Goal: Task Accomplishment & Management: Manage account settings

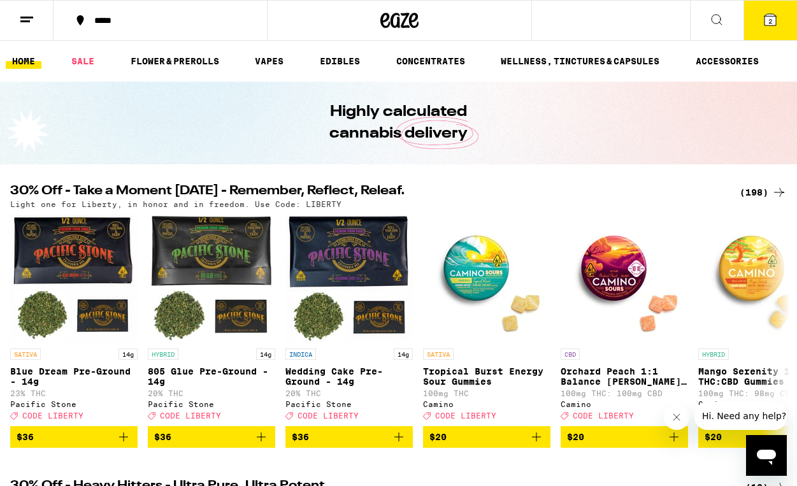
click at [27, 22] on icon at bounding box center [26, 19] width 15 height 15
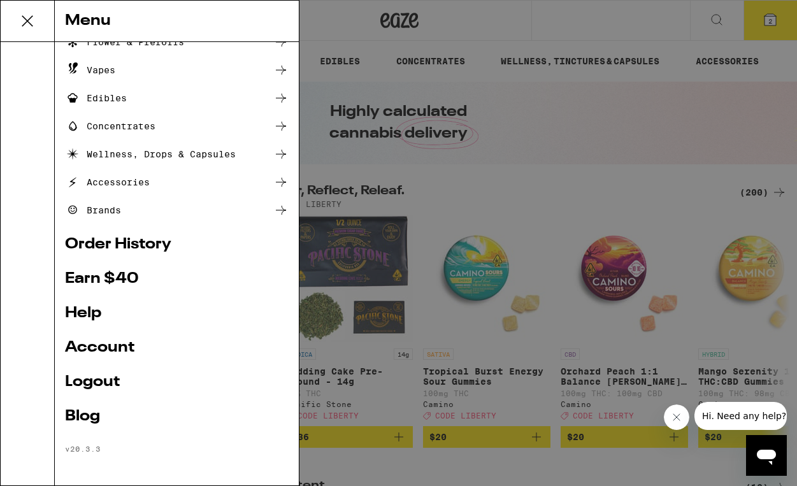
click at [101, 342] on link "Account" at bounding box center [177, 347] width 224 height 15
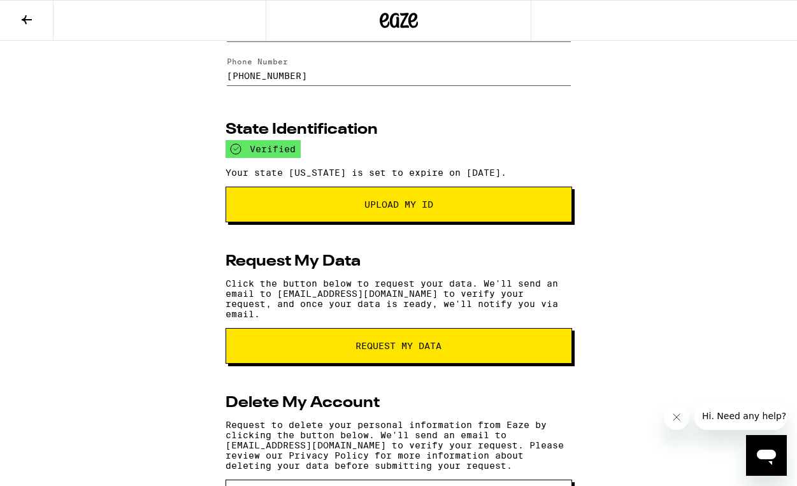
scroll to position [188, 0]
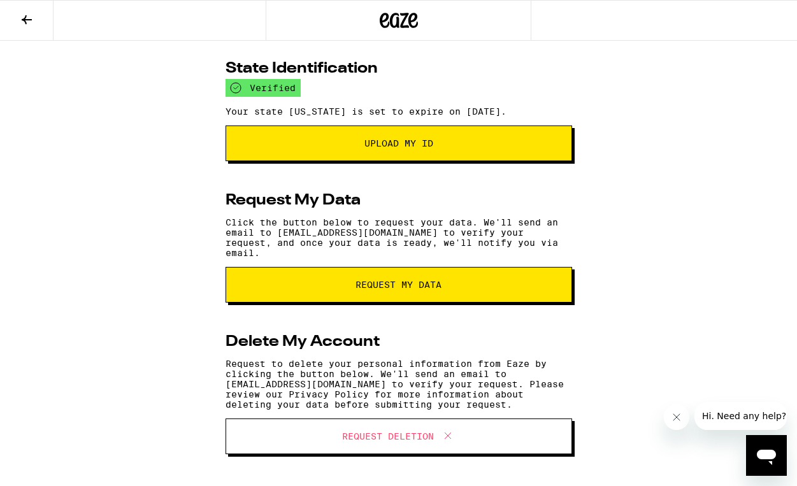
click at [369, 437] on span "Request Deletion" at bounding box center [388, 436] width 92 height 9
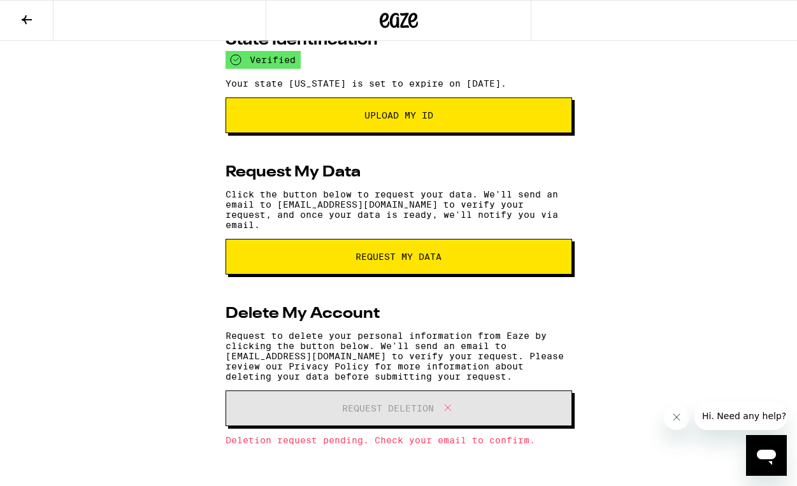
scroll to position [0, 0]
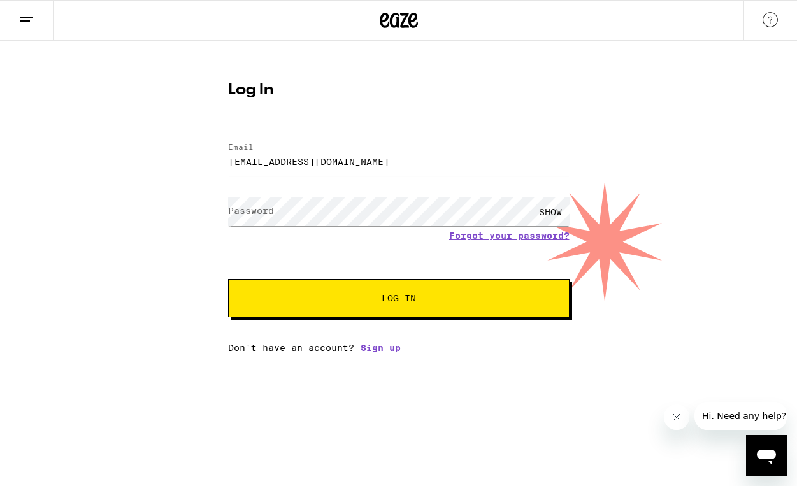
type input "[EMAIL_ADDRESS][DOMAIN_NAME]"
click at [436, 297] on span "Log In" at bounding box center [399, 298] width 238 height 9
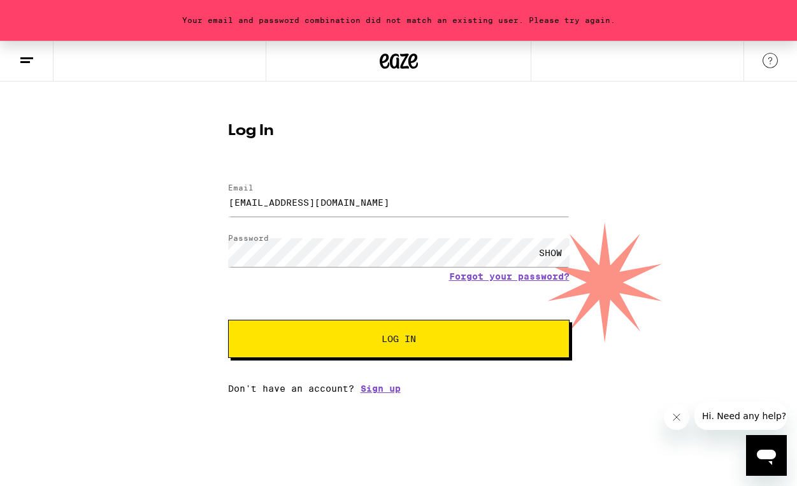
click at [482, 346] on button "Log In" at bounding box center [398, 339] width 341 height 38
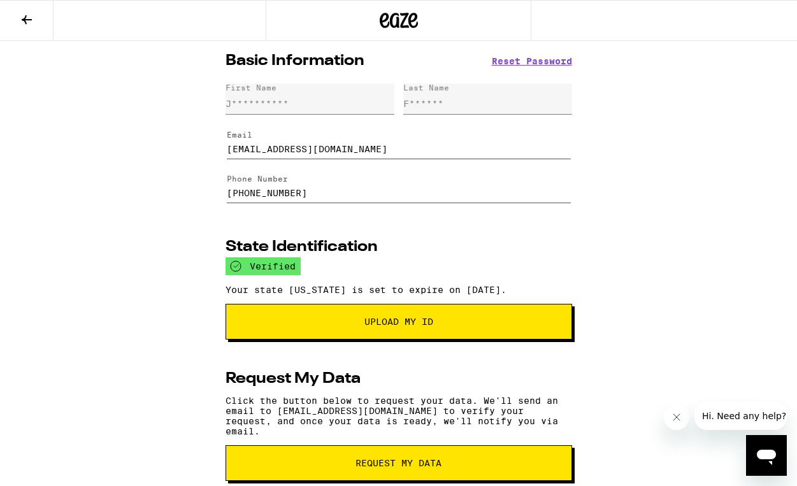
scroll to position [157, 0]
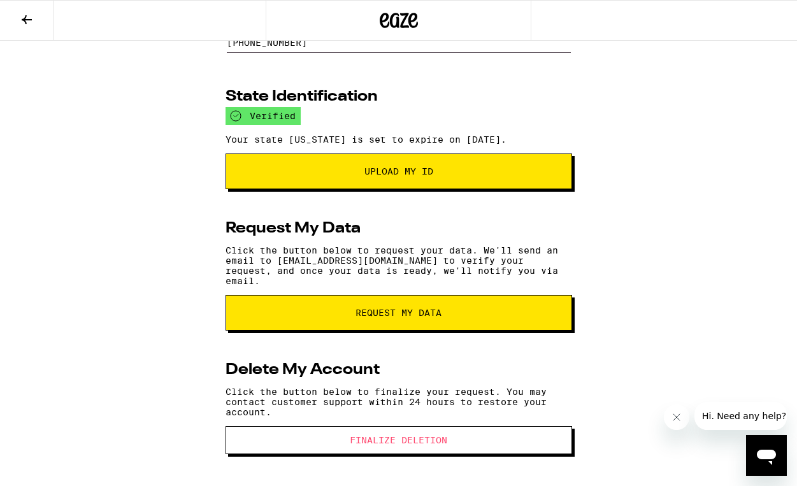
click at [404, 446] on button "Finalize Deletion" at bounding box center [398, 440] width 346 height 28
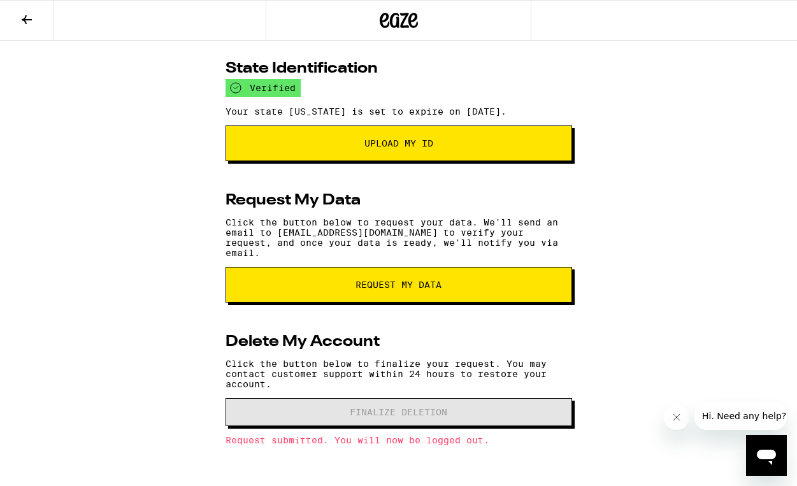
scroll to position [0, 0]
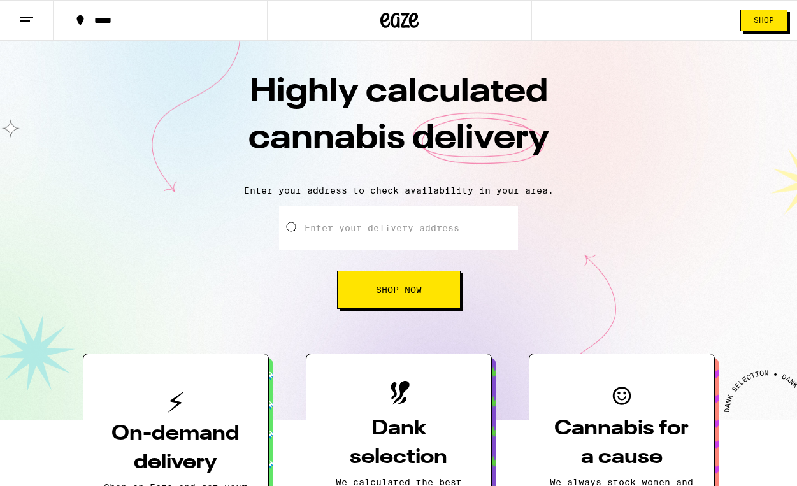
click at [27, 15] on icon at bounding box center [26, 19] width 15 height 15
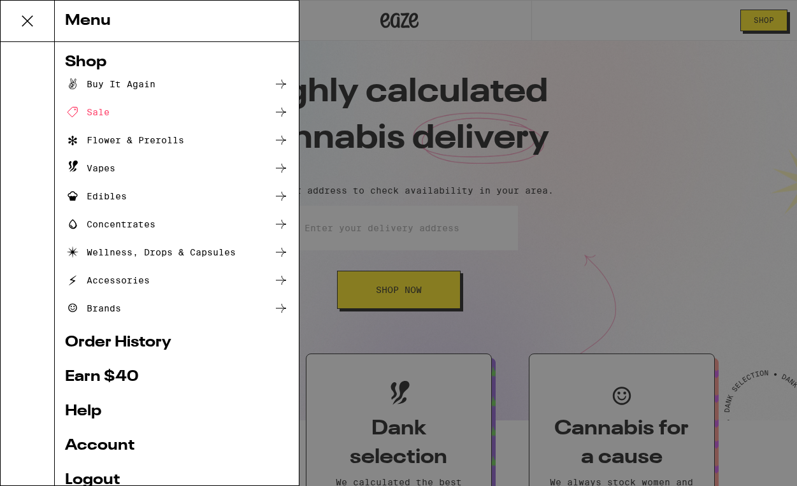
scroll to position [100, 0]
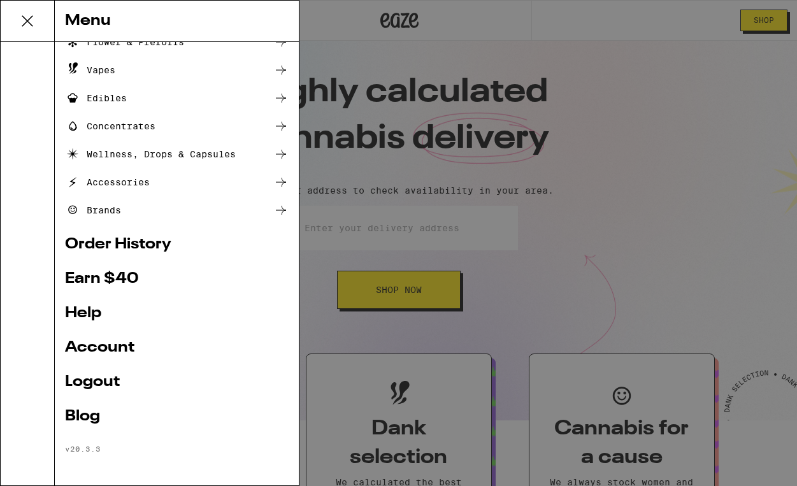
click at [112, 345] on link "Account" at bounding box center [177, 347] width 224 height 15
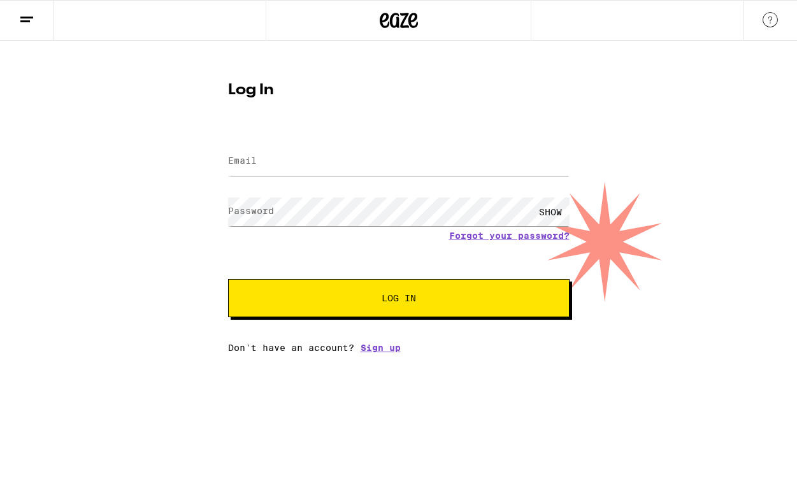
click at [246, 156] on label "Email" at bounding box center [242, 160] width 29 height 10
type input "[EMAIL_ADDRESS][DOMAIN_NAME]"
click at [252, 209] on label "Password" at bounding box center [251, 211] width 46 height 10
click at [411, 290] on button "Log In" at bounding box center [398, 298] width 341 height 38
